Goal: Task Accomplishment & Management: Use online tool/utility

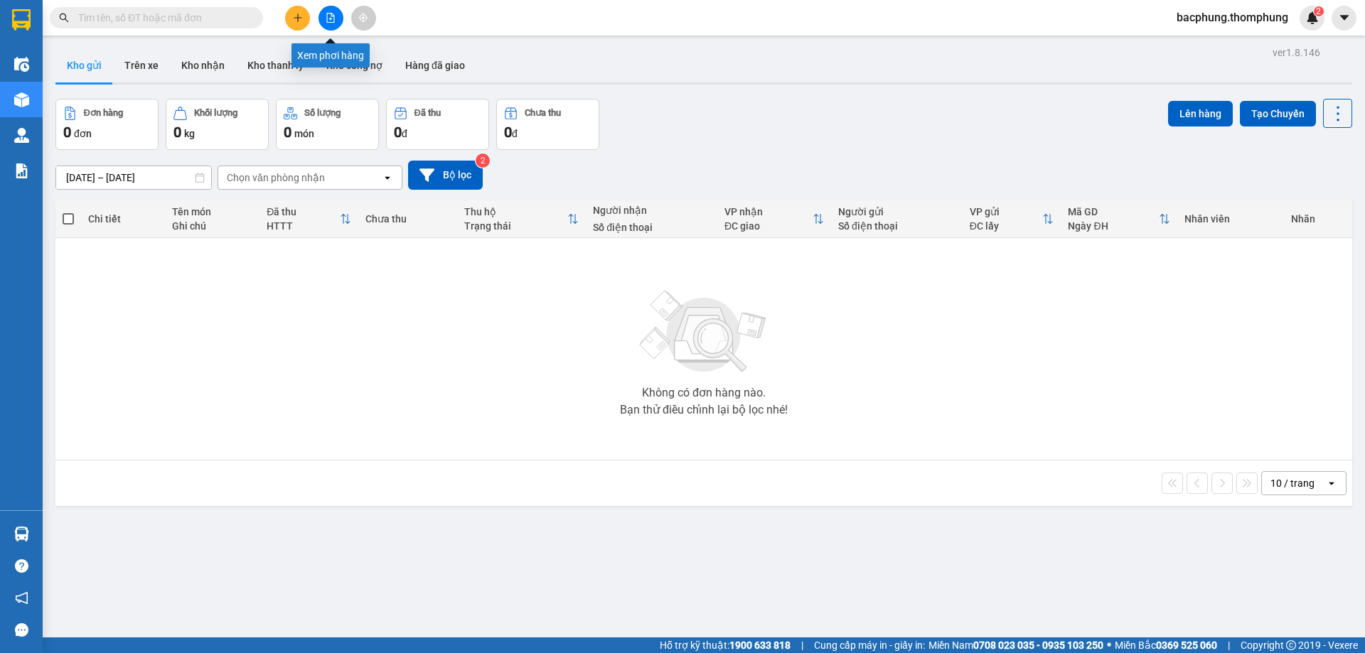
click at [327, 16] on icon "file-add" at bounding box center [331, 18] width 8 height 10
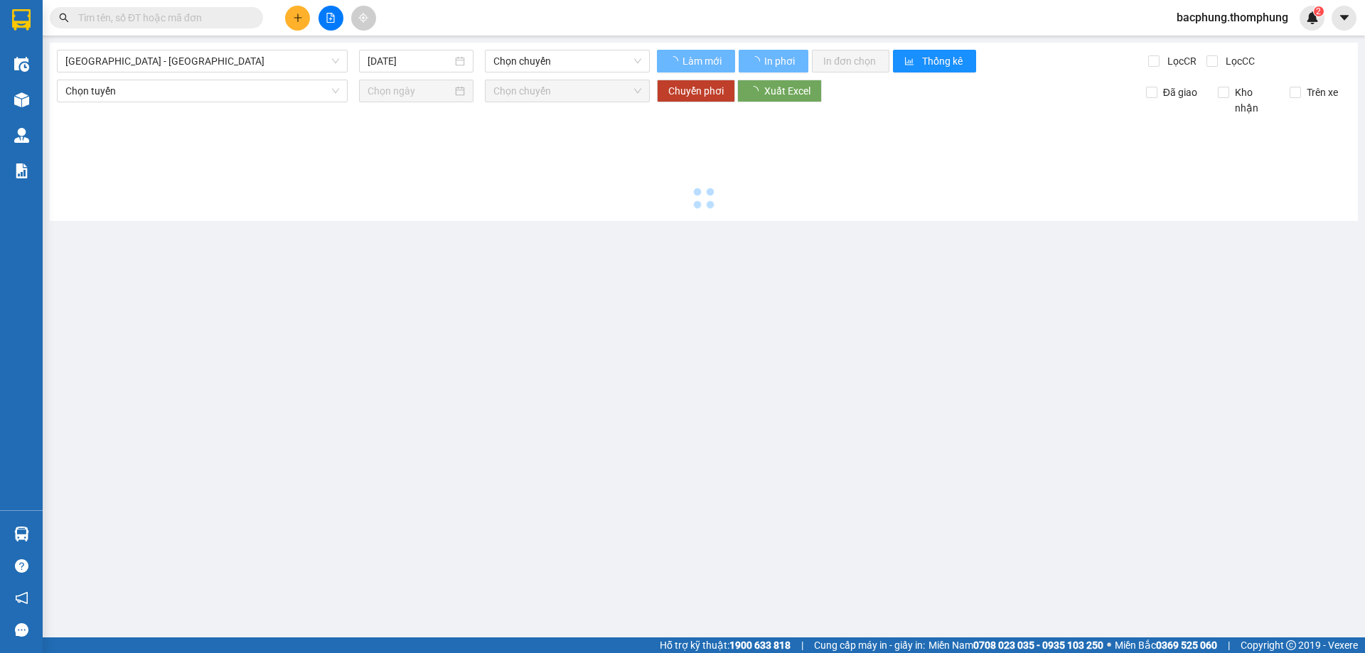
click at [328, 16] on icon "file-add" at bounding box center [331, 18] width 10 height 10
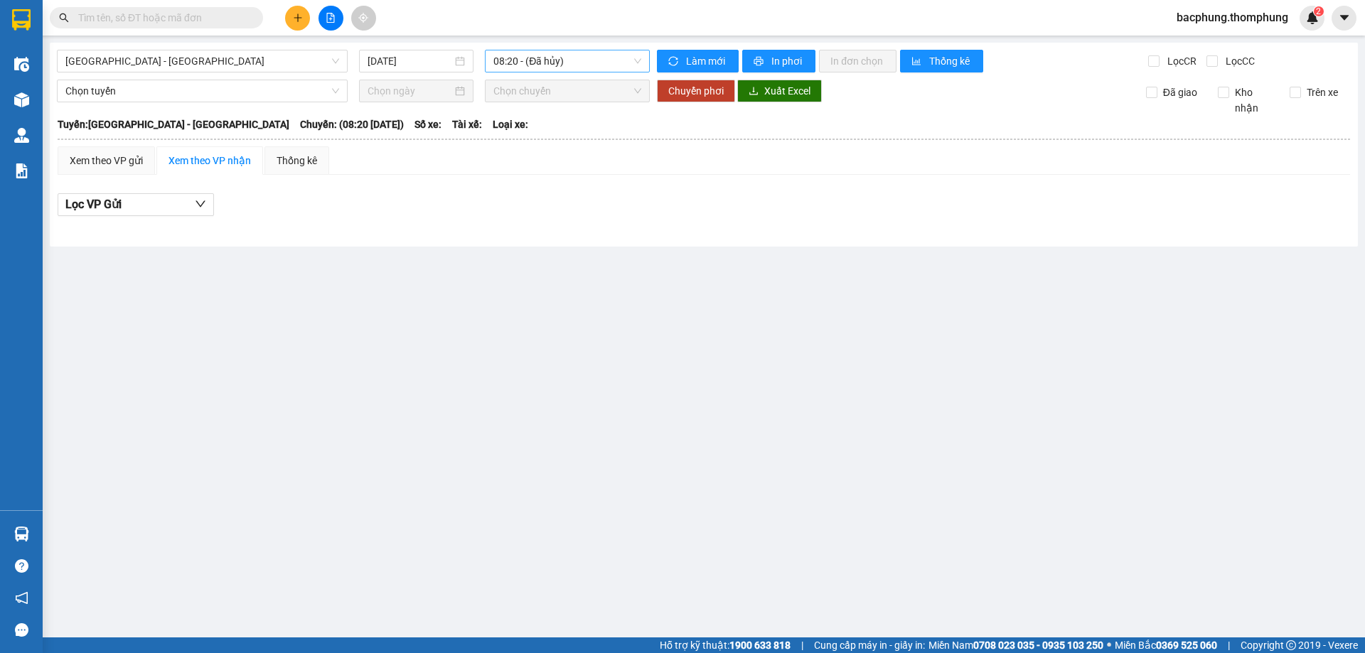
click at [576, 60] on span "08:20 - (Đã [PERSON_NAME])" at bounding box center [567, 60] width 148 height 21
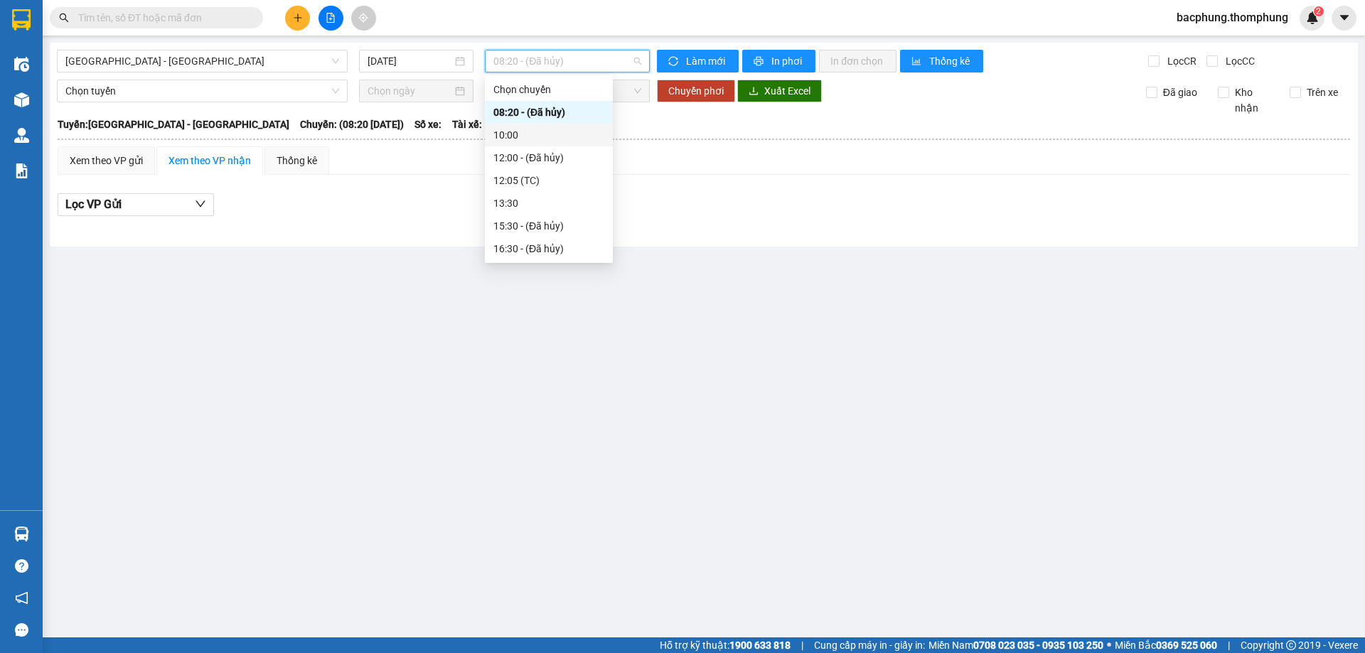
click at [559, 128] on div "10:00" at bounding box center [548, 135] width 111 height 16
